Goal: Navigation & Orientation: Find specific page/section

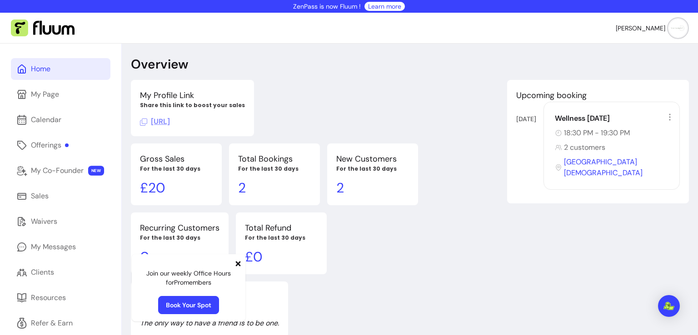
click at [237, 264] on icon at bounding box center [238, 263] width 5 height 5
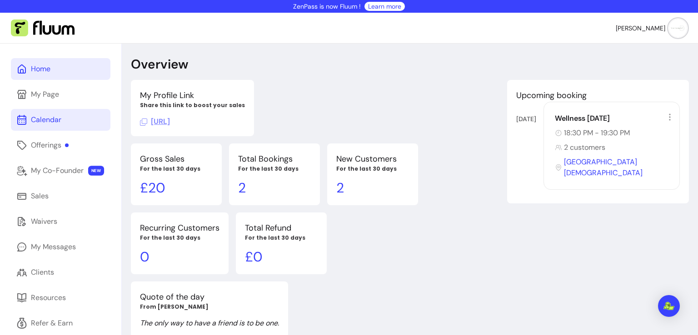
click at [50, 128] on link "Calendar" at bounding box center [61, 120] width 100 height 22
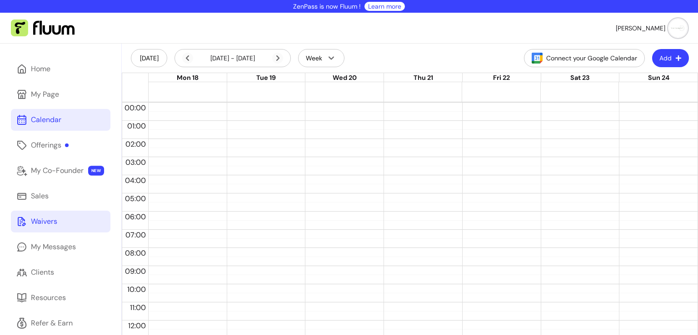
click at [42, 219] on div "Waivers" at bounding box center [44, 221] width 26 height 11
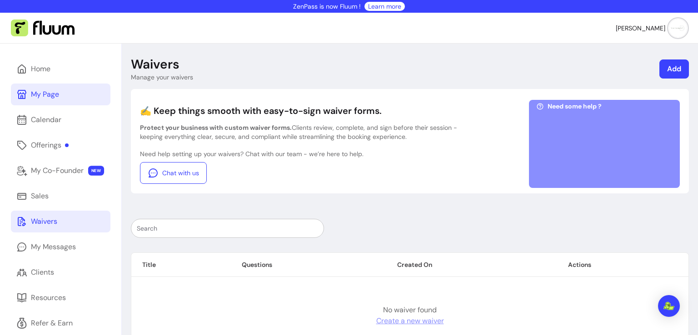
click at [54, 93] on div "My Page" at bounding box center [45, 94] width 28 height 11
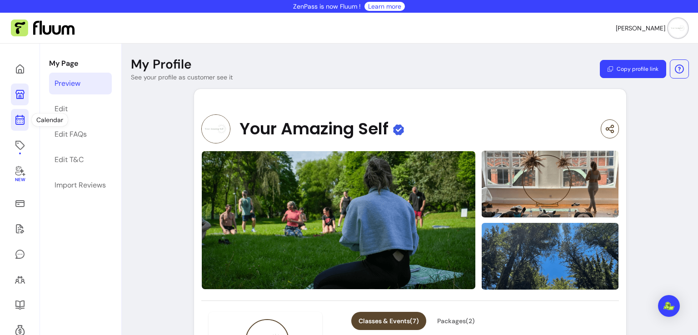
click at [25, 121] on icon at bounding box center [20, 120] width 11 height 11
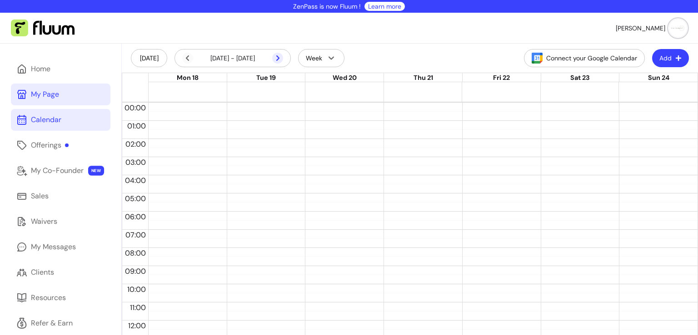
click at [280, 57] on icon at bounding box center [277, 58] width 11 height 11
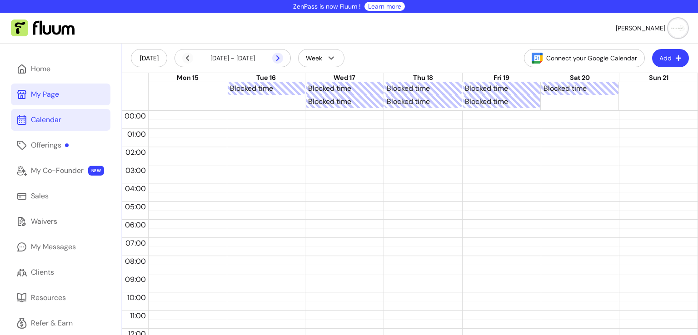
click at [279, 58] on icon at bounding box center [230, 70] width 154 height 130
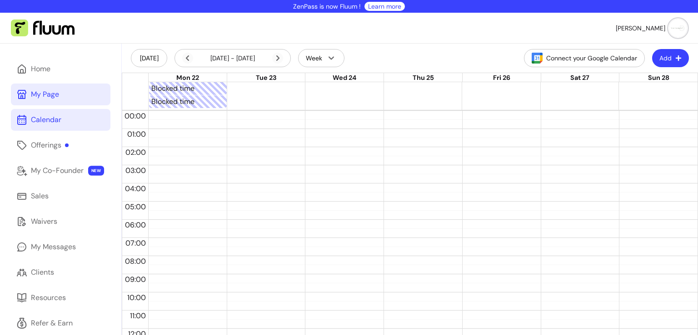
click at [279, 58] on icon at bounding box center [230, 70] width 154 height 130
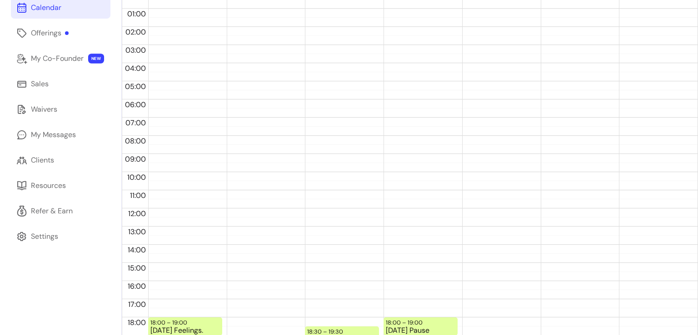
scroll to position [204, 0]
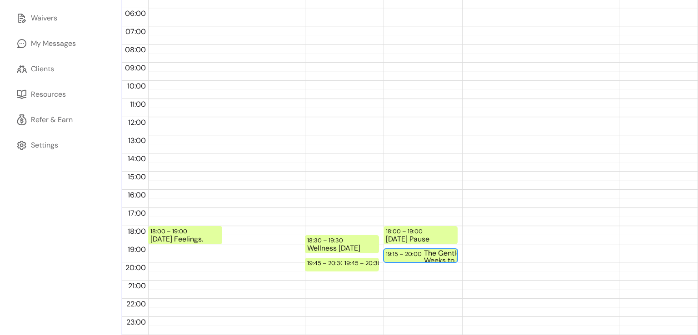
click at [424, 257] on div "The Gentle Start - 6 Weeks to Move, Breathe & Reconnect ([GEOGRAPHIC_DATA])" at bounding box center [459, 256] width 70 height 12
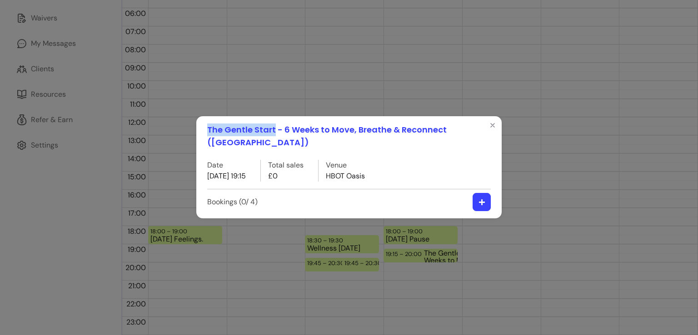
drag, startPoint x: 209, startPoint y: 131, endPoint x: 273, endPoint y: 124, distance: 64.4
click at [273, 124] on h1 "The Gentle Start - 6 Weeks to Move, Breathe & Reconnect ([GEOGRAPHIC_DATA])" at bounding box center [349, 136] width 284 height 25
copy h1 "The Gentle Start"
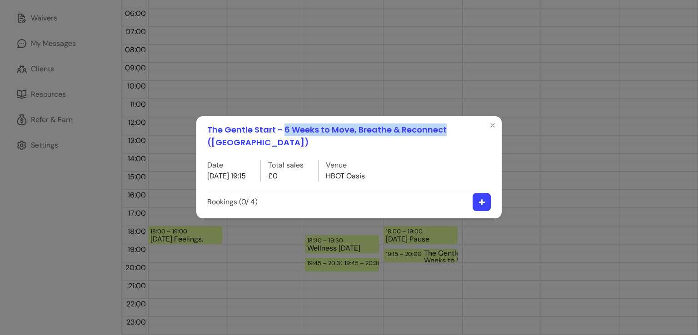
drag, startPoint x: 283, startPoint y: 127, endPoint x: 442, endPoint y: 130, distance: 159.1
click at [442, 130] on h1 "The Gentle Start - 6 Weeks to Move, Breathe & Reconnect ([GEOGRAPHIC_DATA])" at bounding box center [349, 136] width 284 height 25
copy h1 "6 Weeks to Move, Breathe & Reconnect"
click at [495, 128] on icon "Close" at bounding box center [492, 125] width 7 height 7
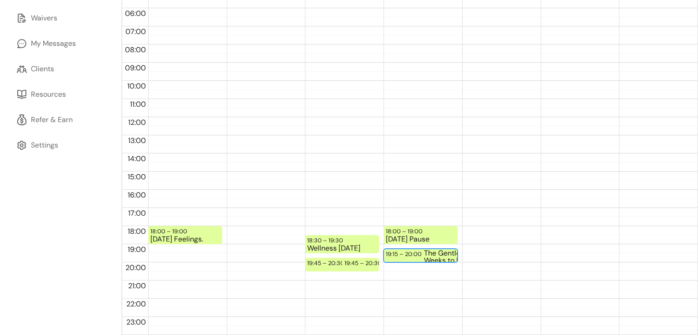
scroll to position [0, 0]
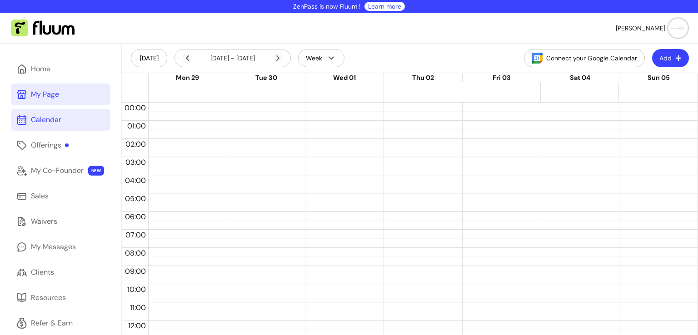
click at [56, 28] on img at bounding box center [43, 28] width 64 height 17
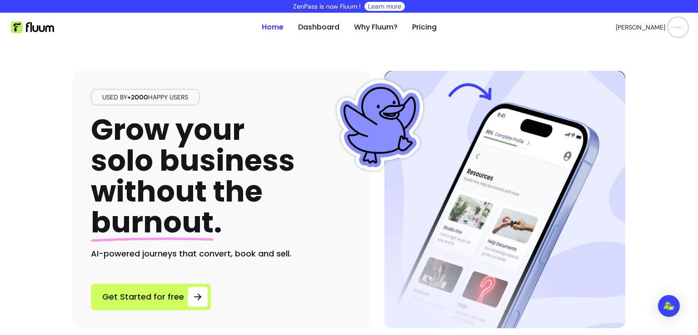
click at [654, 26] on span "[PERSON_NAME]" at bounding box center [641, 27] width 50 height 9
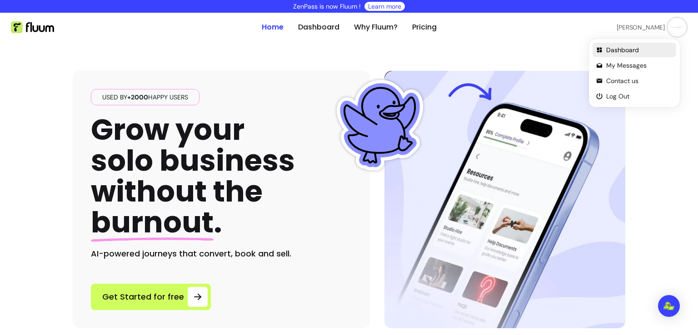
click at [614, 50] on span "Dashboard" at bounding box center [639, 49] width 66 height 9
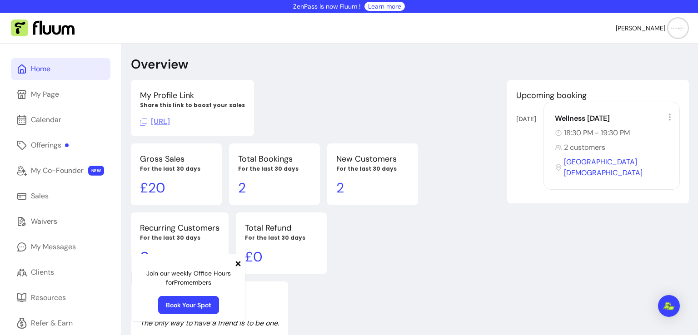
click at [170, 123] on span "[URL]" at bounding box center [155, 122] width 30 height 10
click at [51, 140] on div "Offerings" at bounding box center [50, 145] width 38 height 11
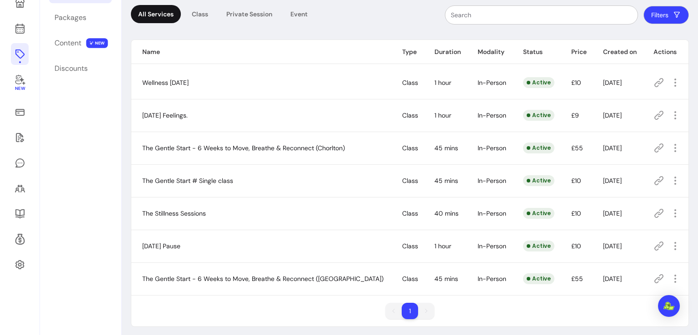
scroll to position [95, 0]
